Goal: Task Accomplishment & Management: Complete application form

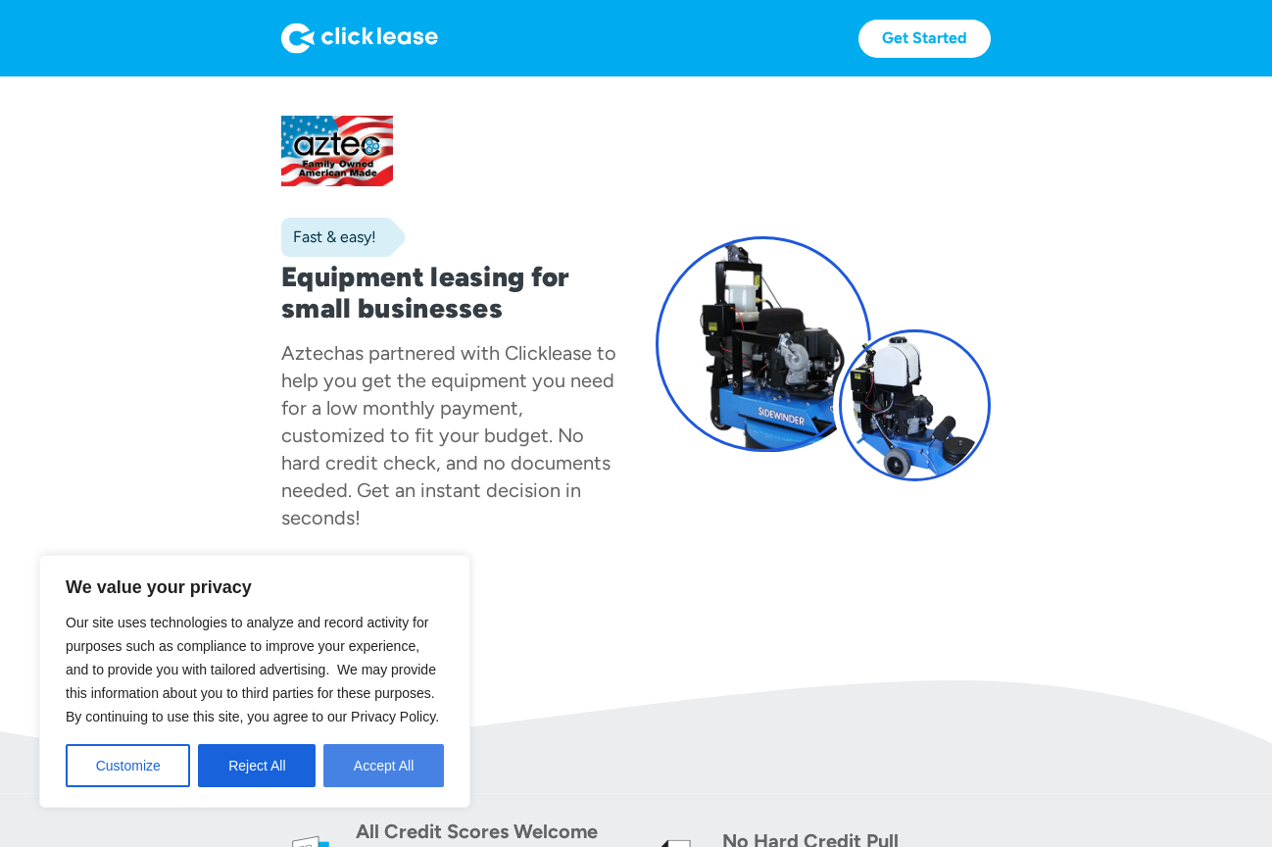
click at [370, 757] on button "Accept All" at bounding box center [384, 765] width 121 height 43
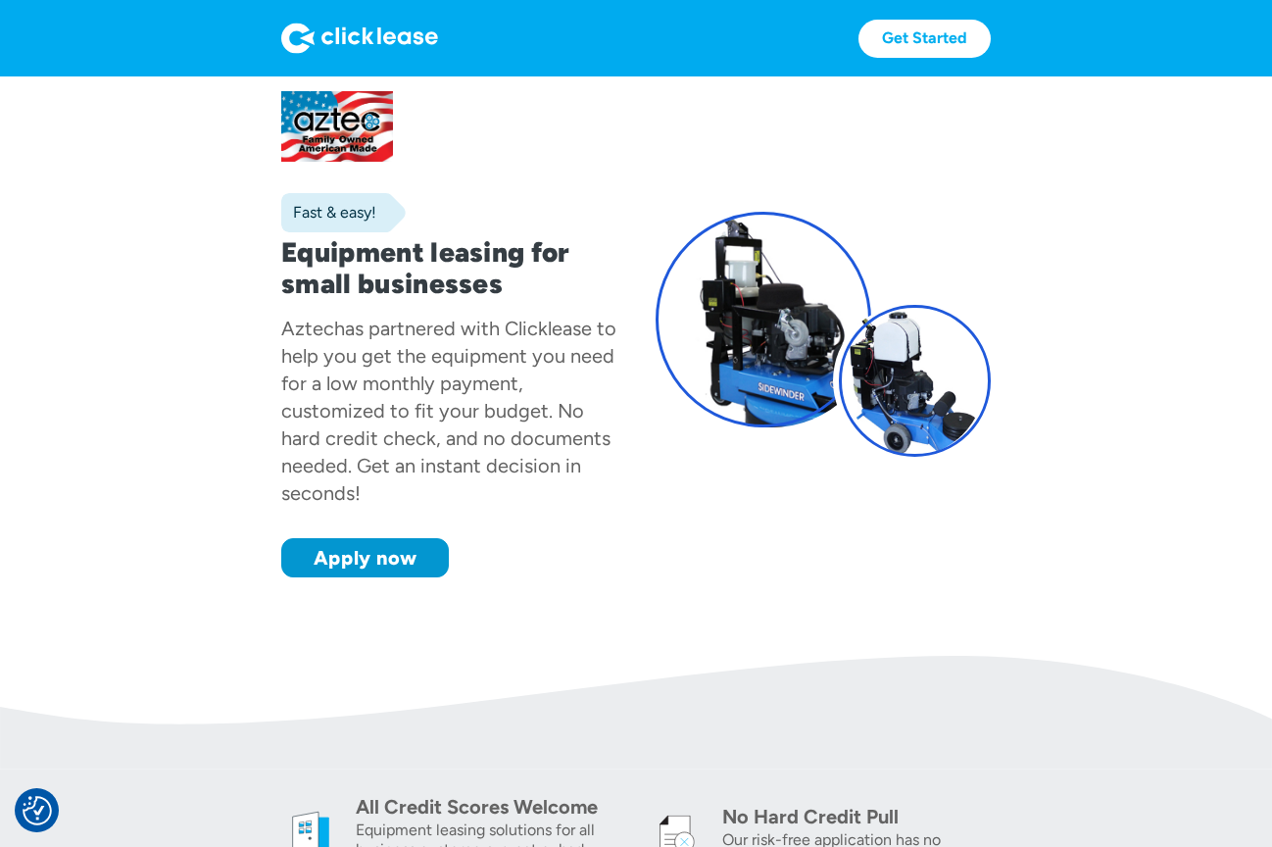
scroll to position [14, 0]
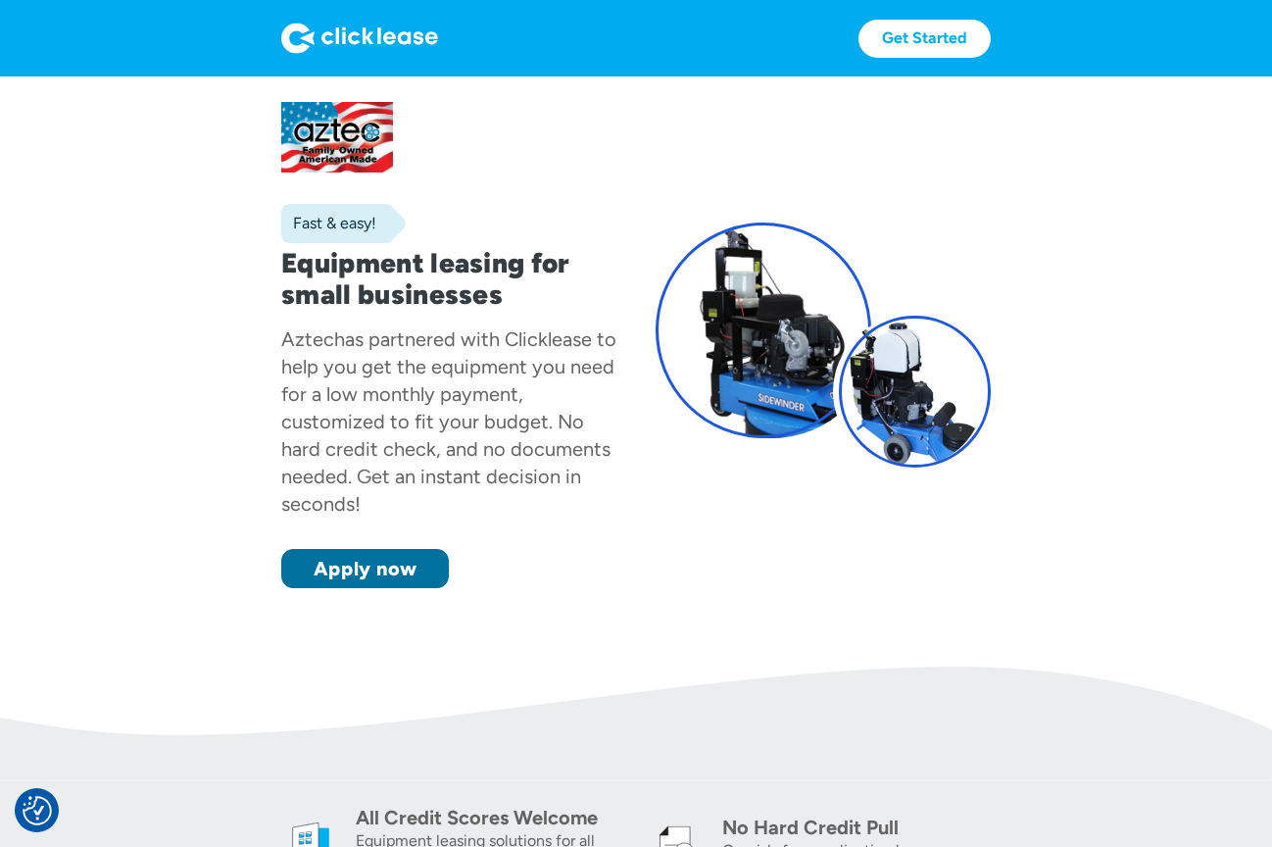
click at [406, 574] on link "Apply now" at bounding box center [365, 568] width 168 height 39
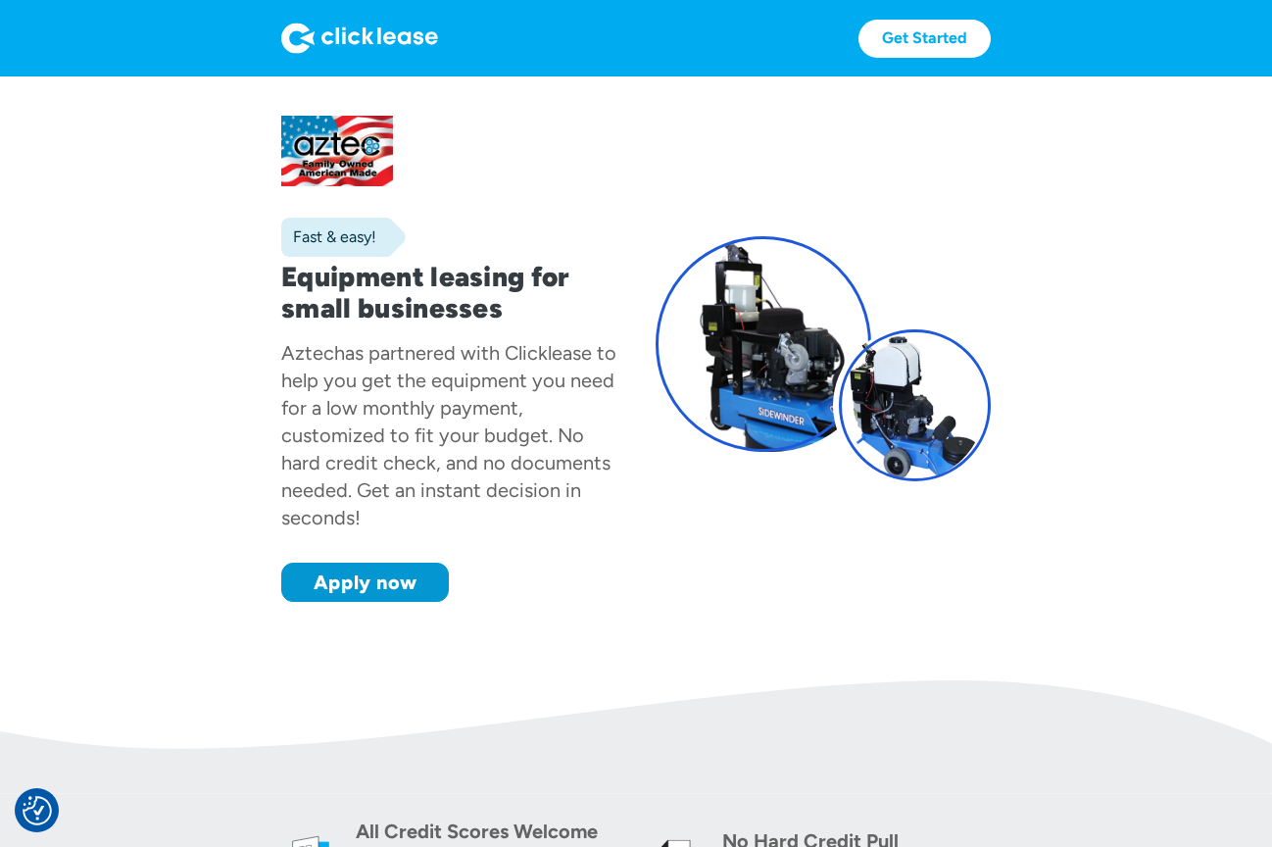
drag, startPoint x: 306, startPoint y: 354, endPoint x: 418, endPoint y: 526, distance: 205.6
click at [418, 526] on div "Aztec has partnered with Clicklease to help you get the equipment you need for …" at bounding box center [448, 435] width 335 height 192
click at [408, 612] on section "Fast & easy! Equipment leasing for small businesses Aztec has partnered with Cl…" at bounding box center [636, 378] width 1272 height 604
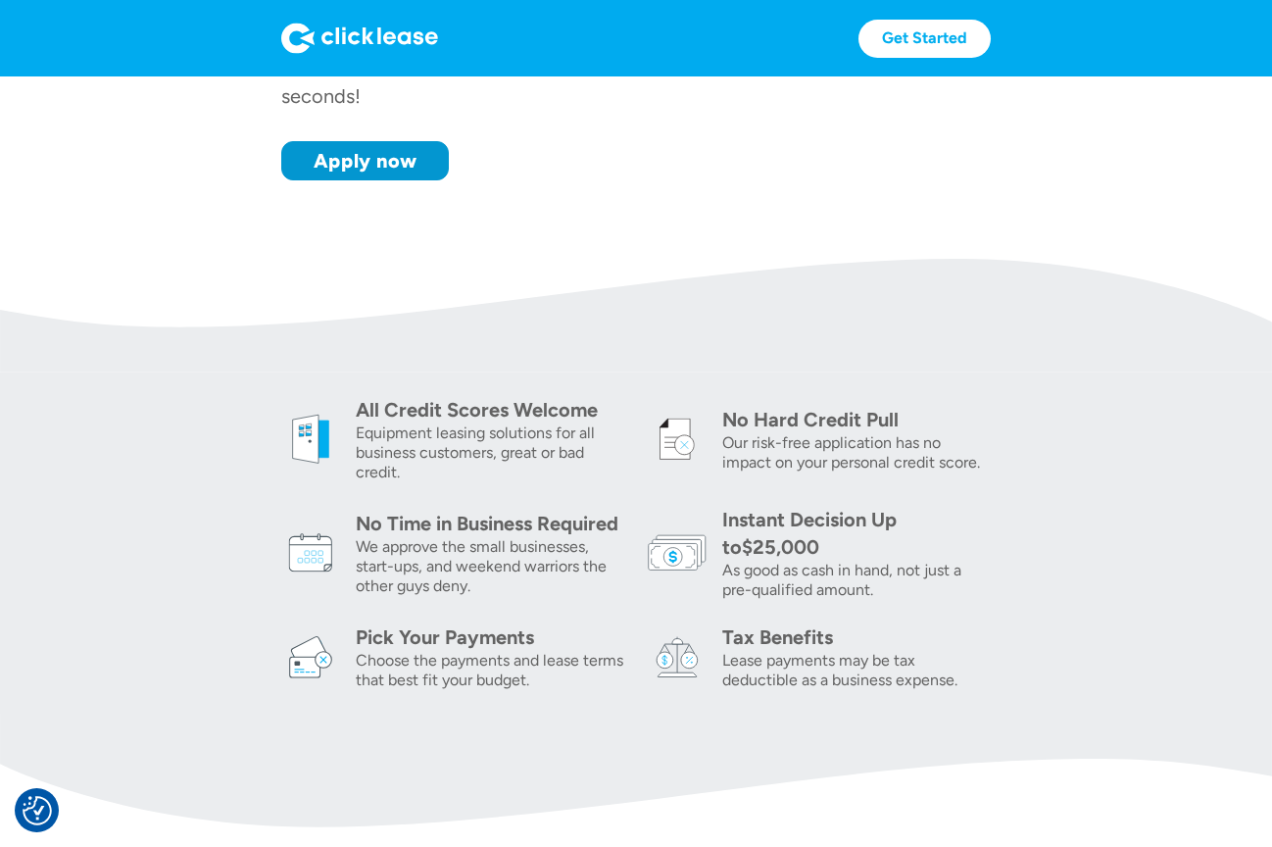
scroll to position [382, 0]
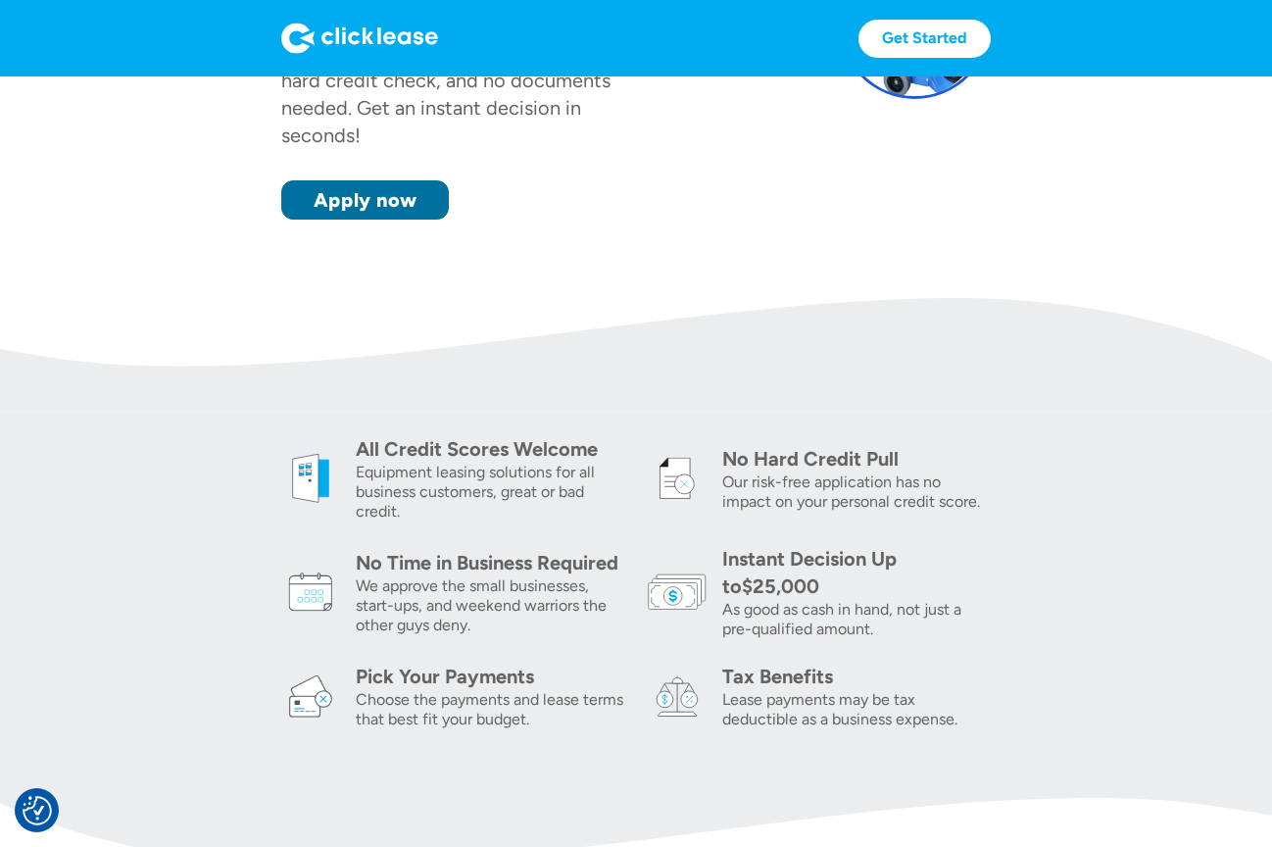
click at [402, 213] on link "Apply now" at bounding box center [365, 199] width 168 height 39
